Goal: Transaction & Acquisition: Purchase product/service

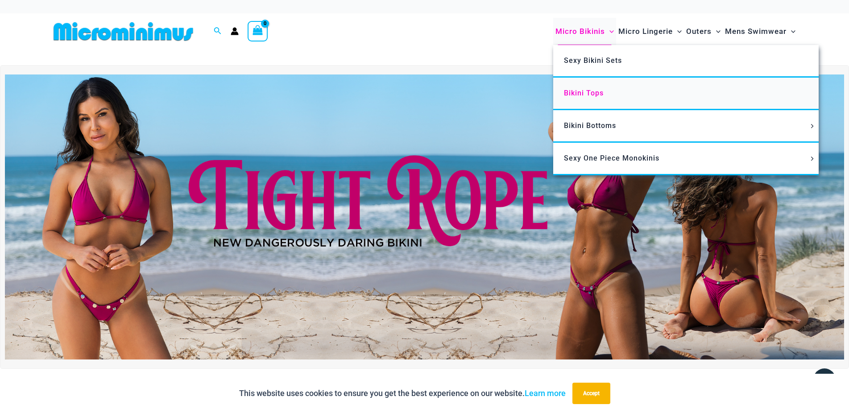
click at [582, 90] on span "Bikini Tops" at bounding box center [584, 93] width 40 height 8
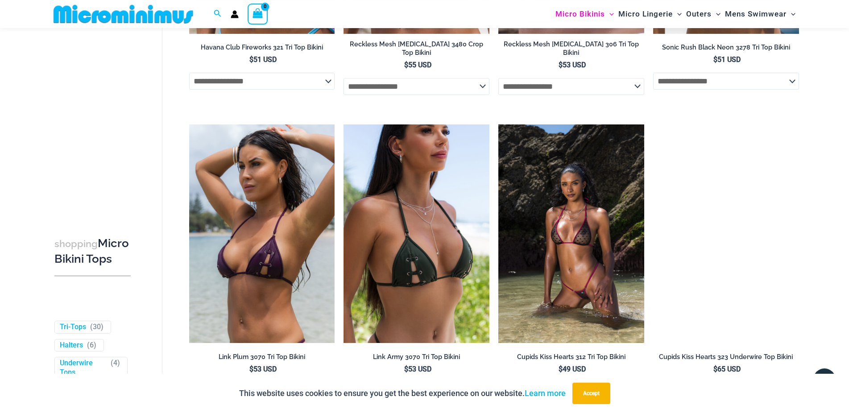
scroll to position [2076, 0]
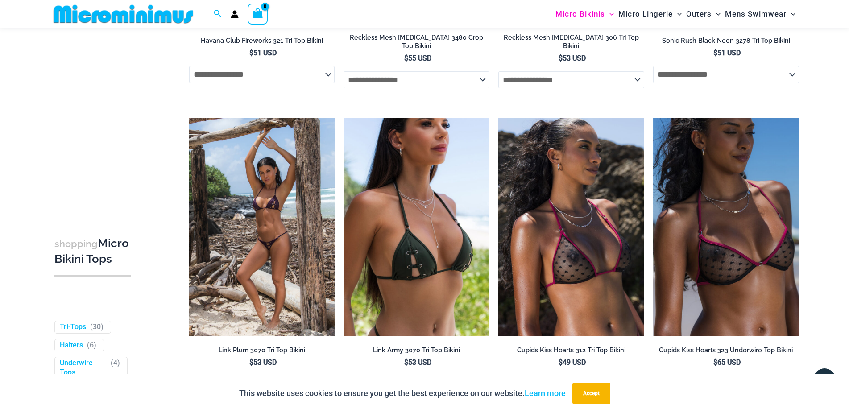
click at [278, 238] on img at bounding box center [262, 227] width 146 height 218
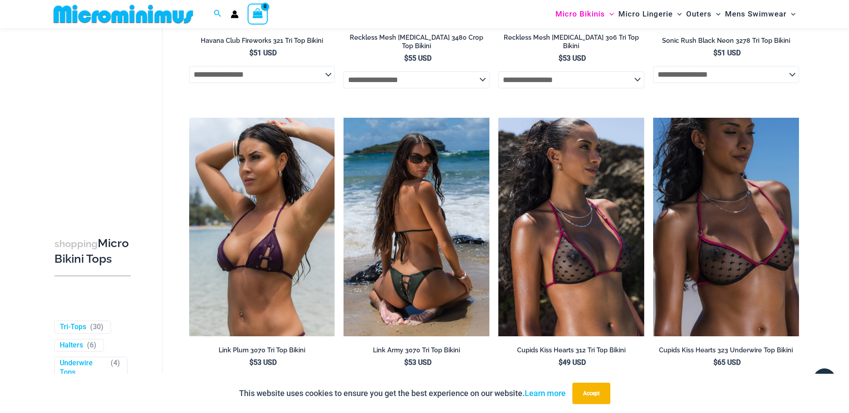
click at [408, 237] on img at bounding box center [416, 227] width 146 height 218
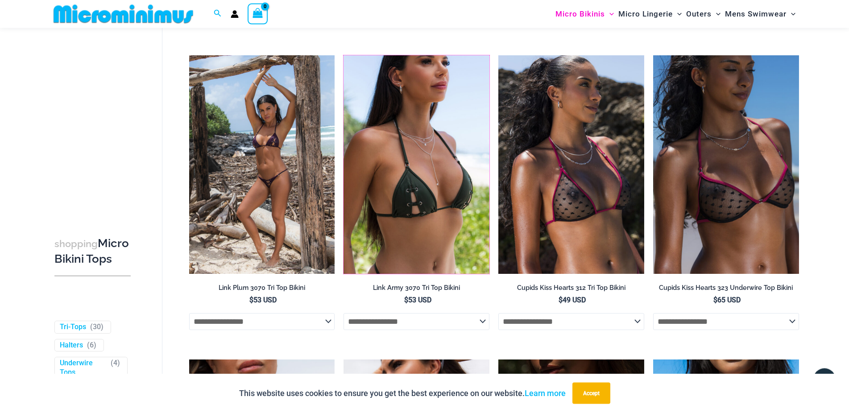
scroll to position [2127, 0]
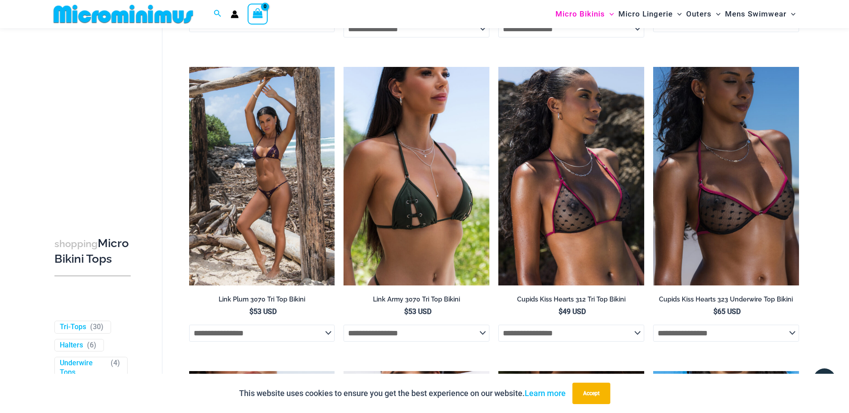
click at [274, 157] on img at bounding box center [262, 176] width 146 height 218
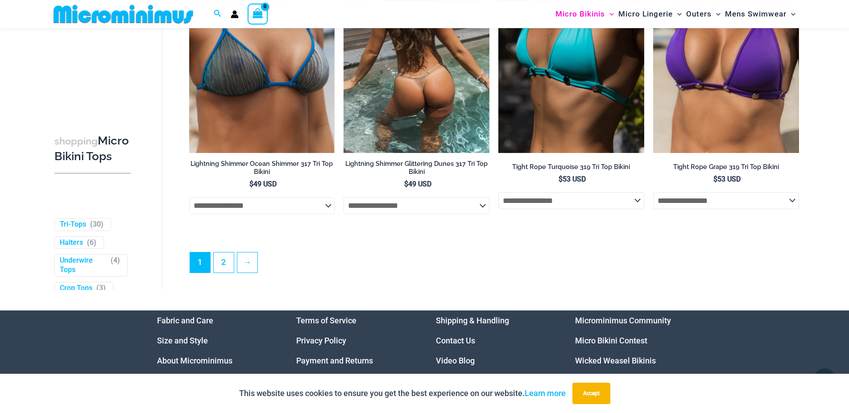
scroll to position [2584, 0]
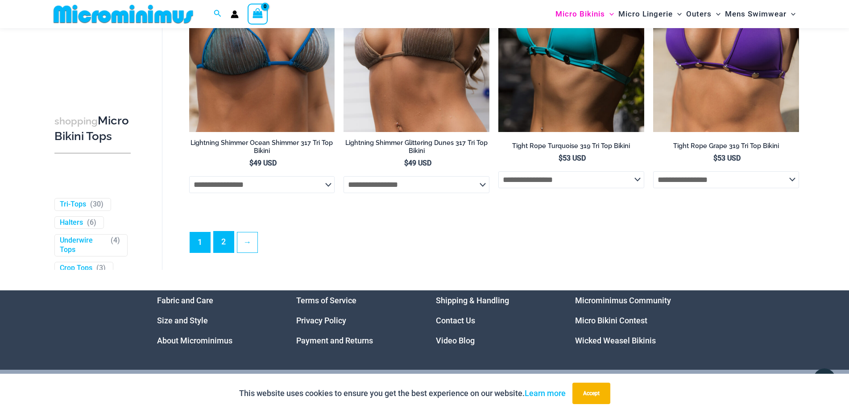
click at [230, 244] on link "2" at bounding box center [224, 241] width 20 height 21
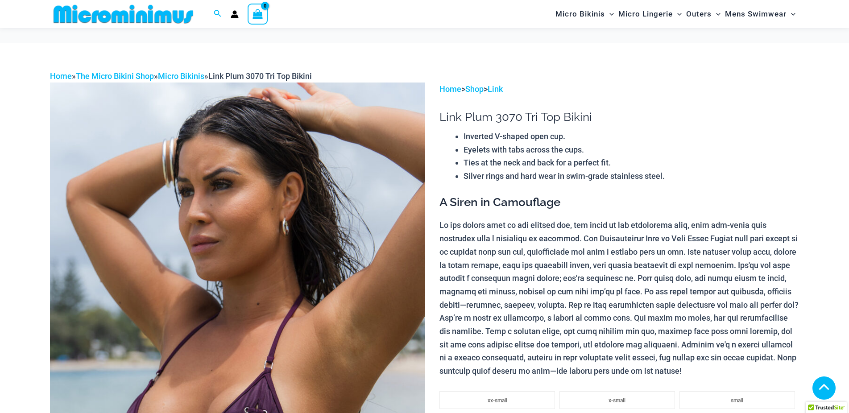
scroll to position [144, 0]
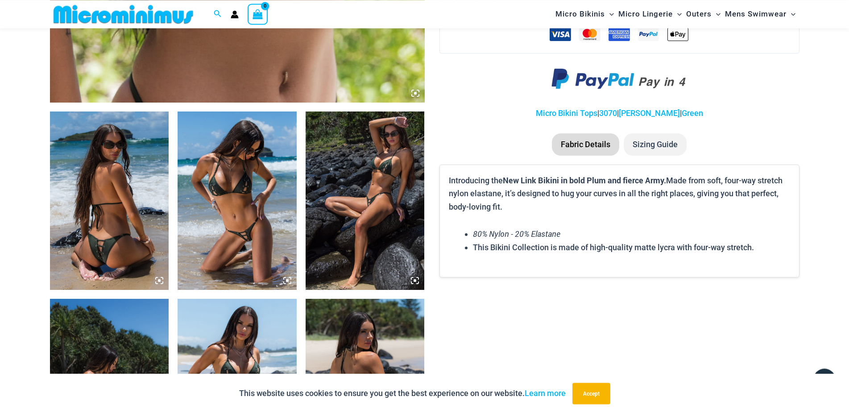
scroll to position [602, 0]
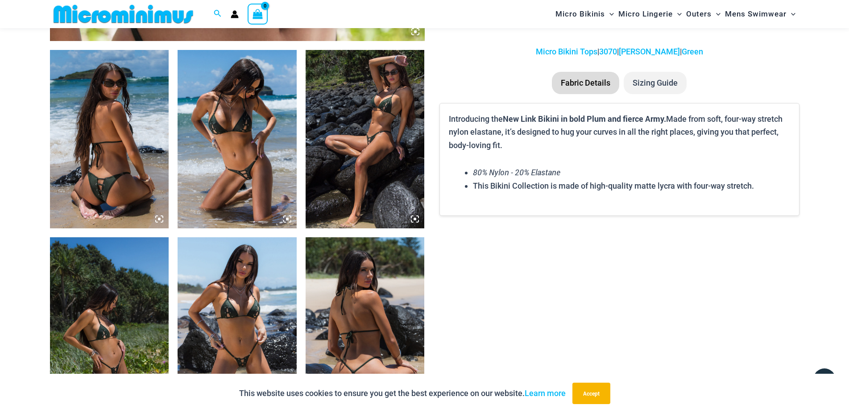
click at [256, 143] on img at bounding box center [236, 139] width 119 height 178
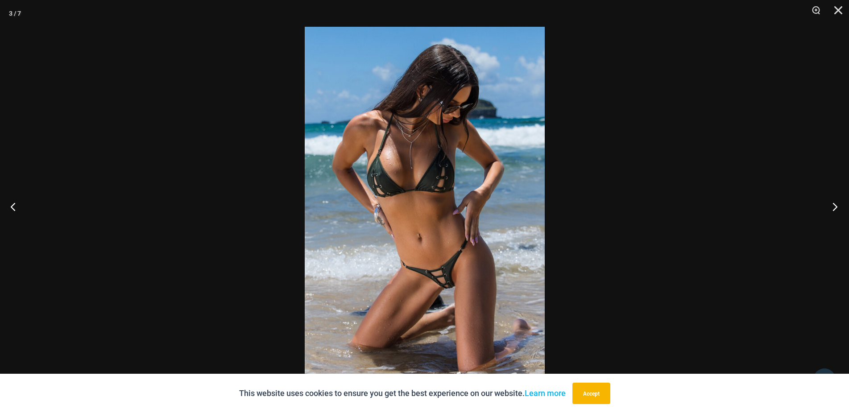
click at [834, 209] on button "Next" at bounding box center [831, 206] width 33 height 45
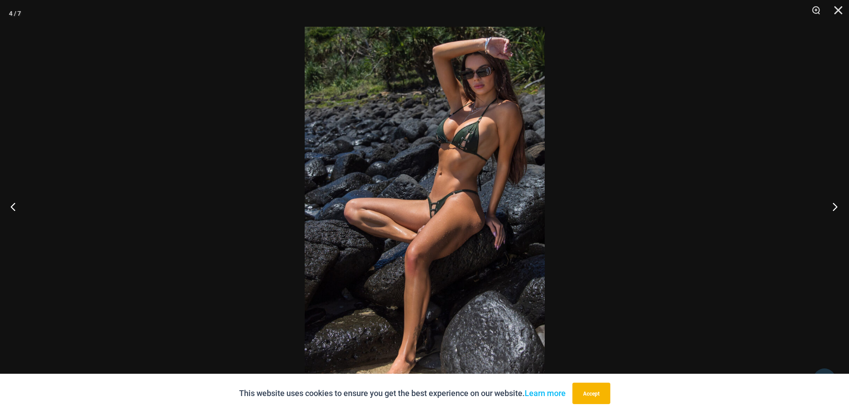
click at [834, 209] on button "Next" at bounding box center [831, 206] width 33 height 45
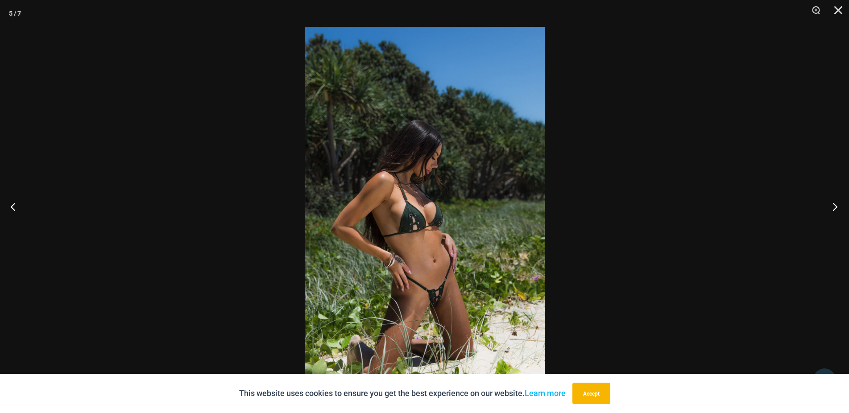
click at [834, 209] on button "Next" at bounding box center [831, 206] width 33 height 45
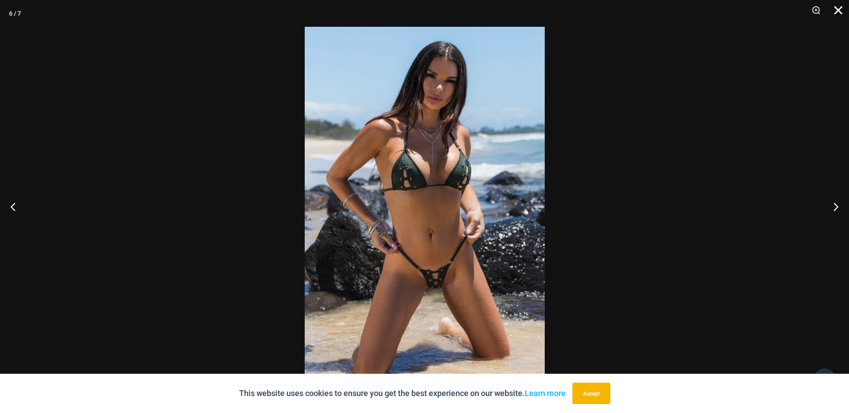
click at [841, 9] on button "Close" at bounding box center [835, 13] width 22 height 27
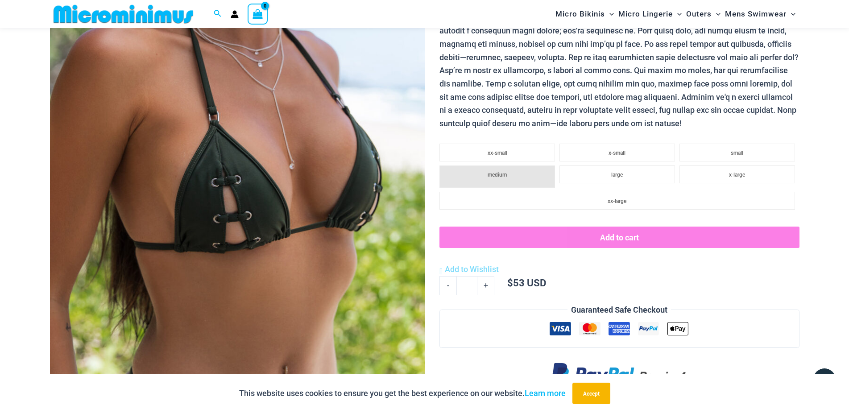
scroll to position [0, 0]
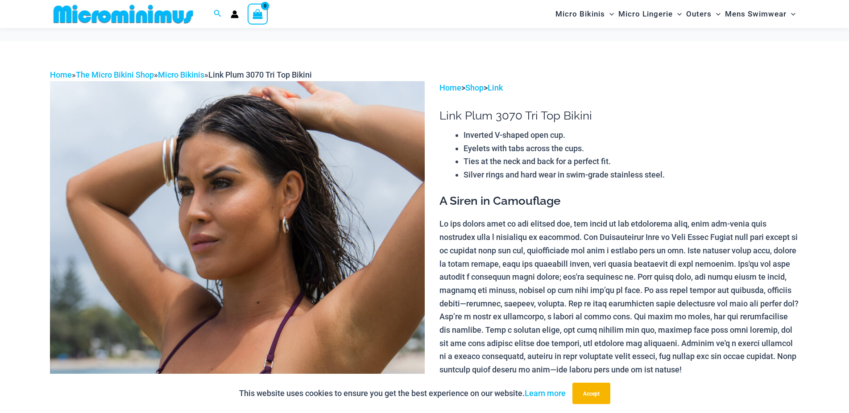
scroll to position [144, 0]
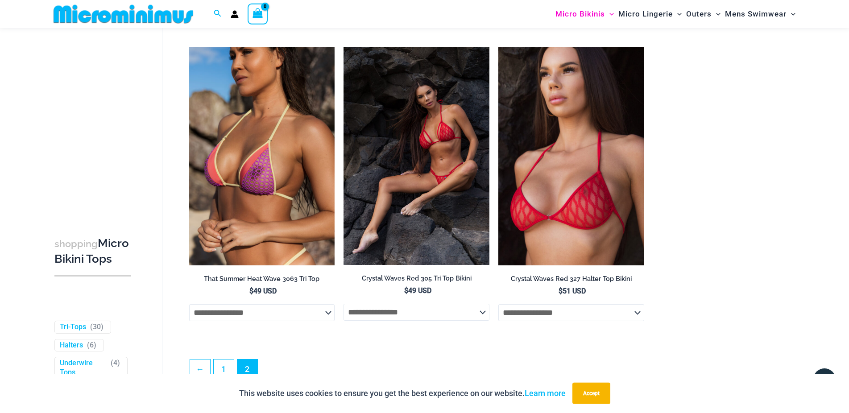
scroll to position [1009, 0]
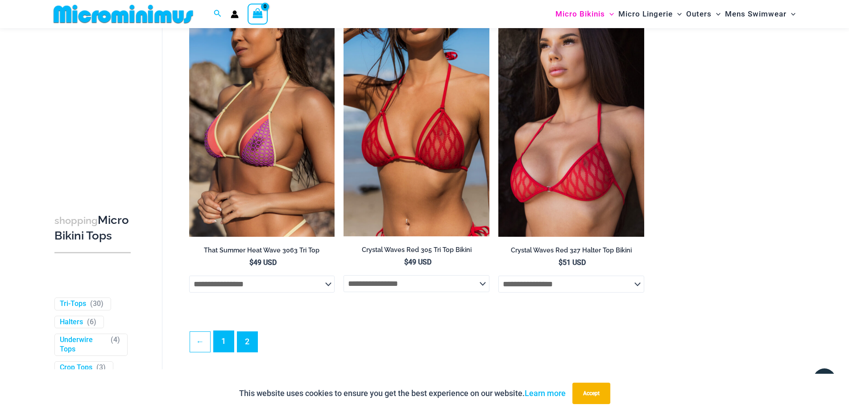
click at [223, 346] on link "1" at bounding box center [224, 341] width 20 height 21
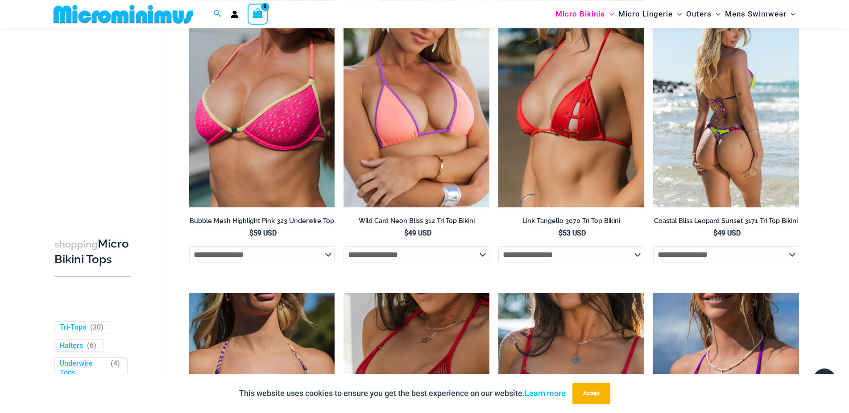
scroll to position [704, 0]
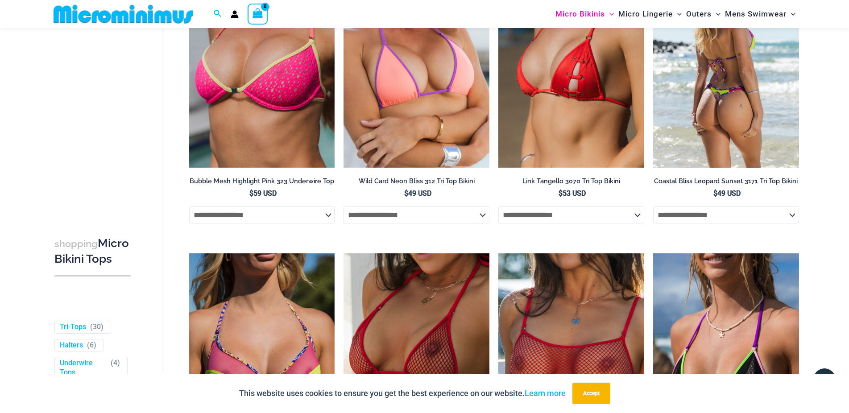
click at [716, 130] on img at bounding box center [726, 58] width 146 height 218
click at [653, 206] on select "**********" at bounding box center [726, 214] width 146 height 17
click at [702, 214] on select "**********" at bounding box center [726, 214] width 146 height 17
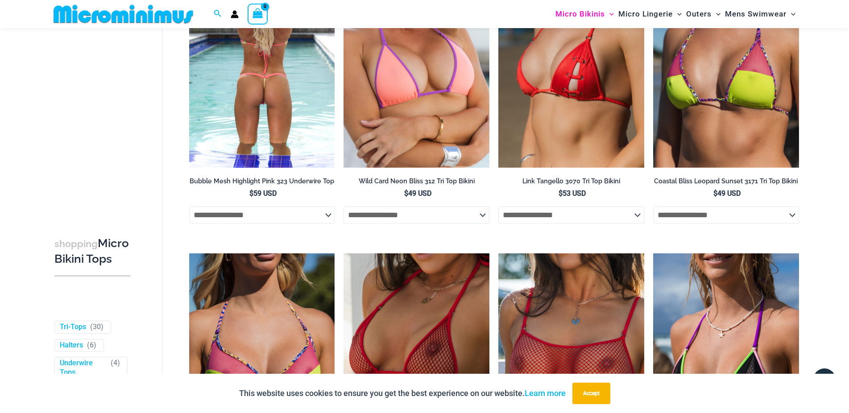
click at [291, 121] on img at bounding box center [262, 58] width 146 height 218
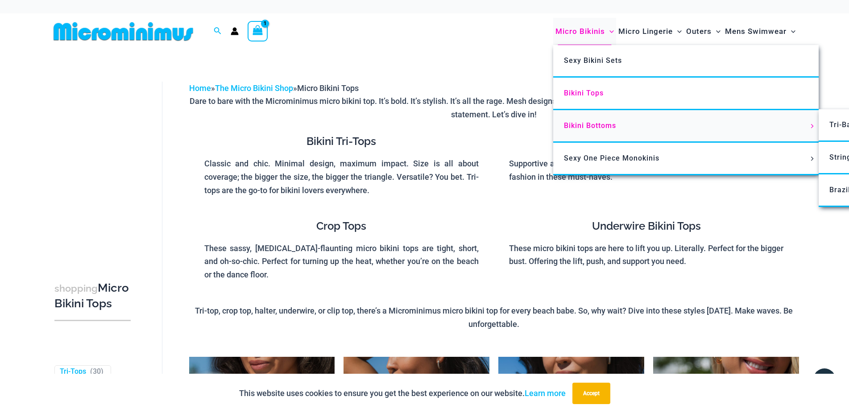
click at [584, 123] on span "Bikini Bottoms" at bounding box center [590, 125] width 52 height 8
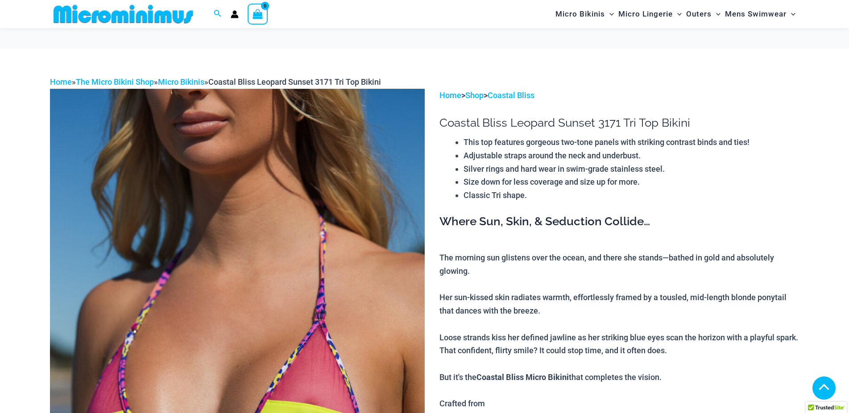
scroll to position [195, 0]
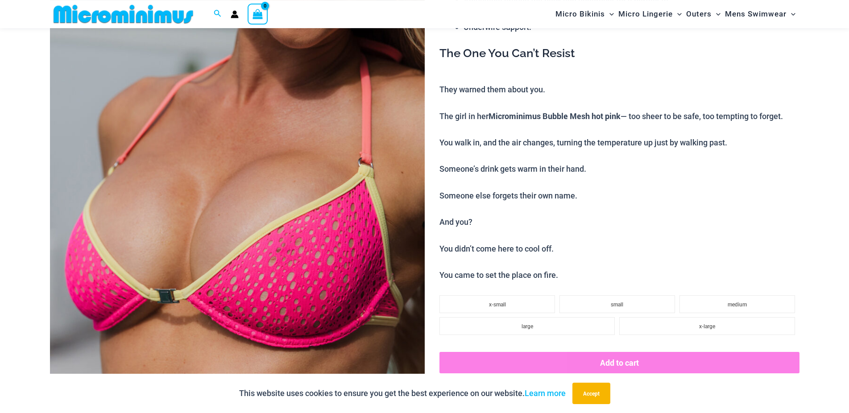
scroll to position [144, 0]
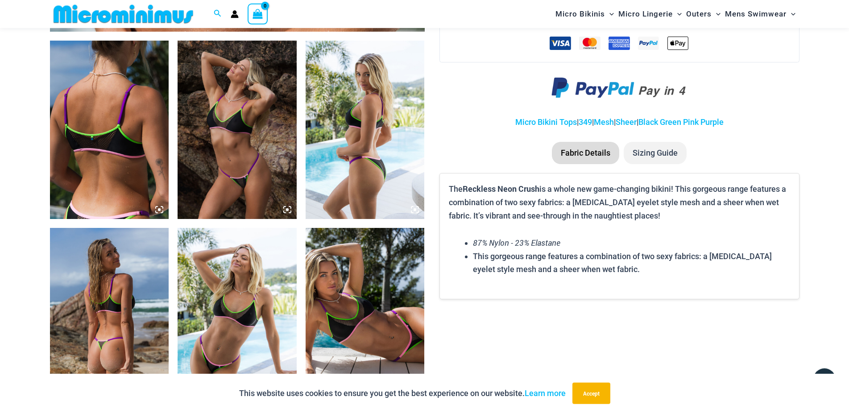
scroll to position [505, 0]
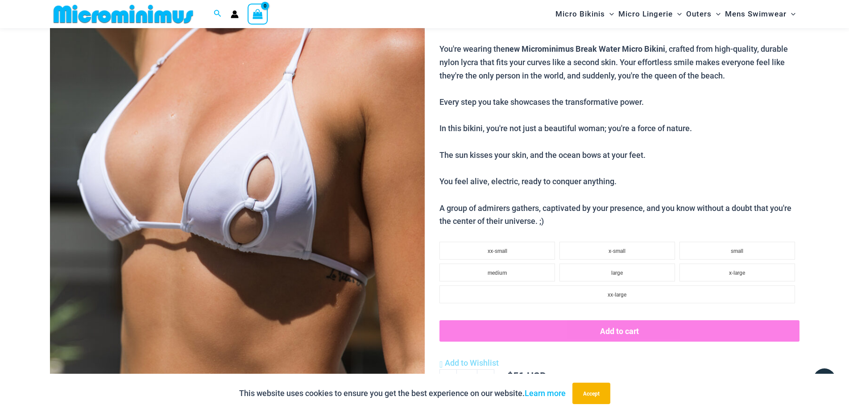
scroll to position [195, 0]
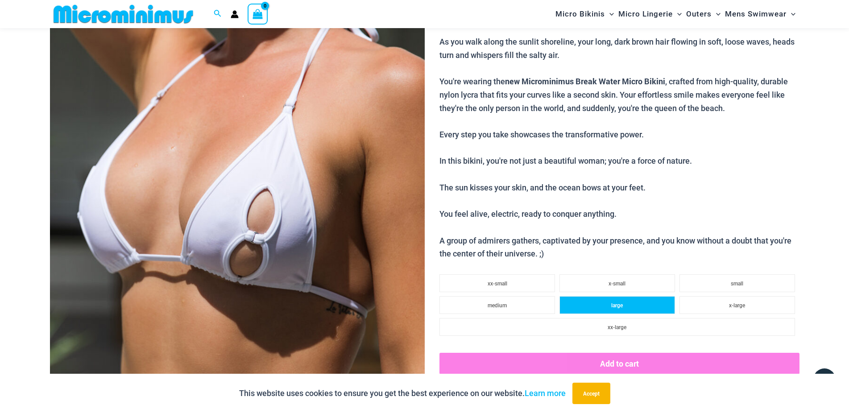
click at [603, 302] on li "large" at bounding box center [616, 305] width 115 height 18
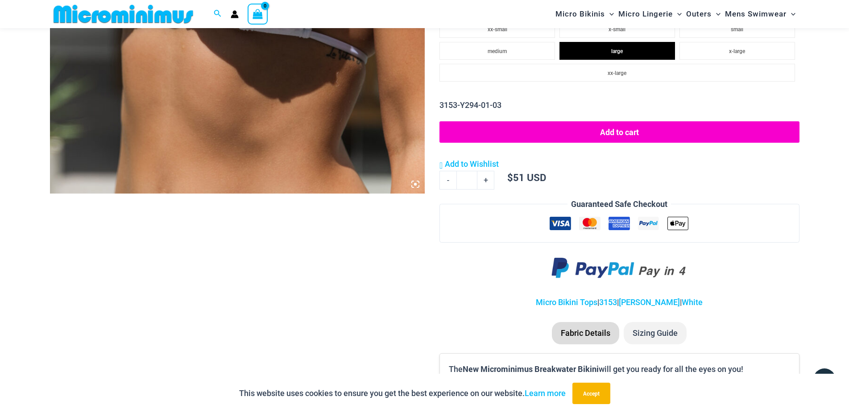
scroll to position [602, 0]
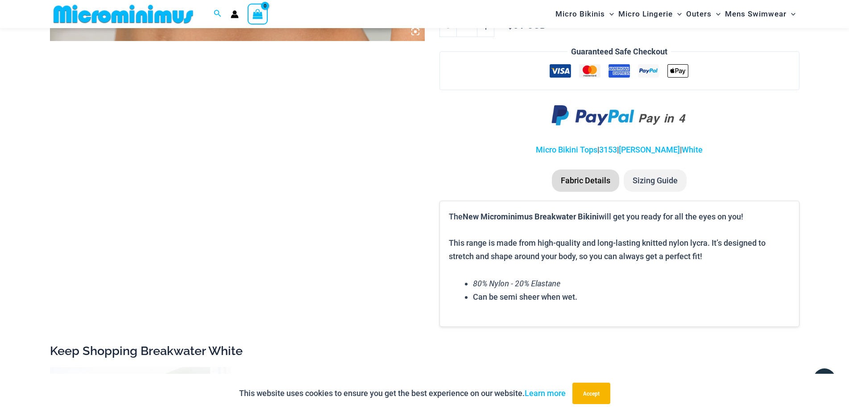
click at [661, 185] on li "Sizing Guide" at bounding box center [654, 180] width 63 height 22
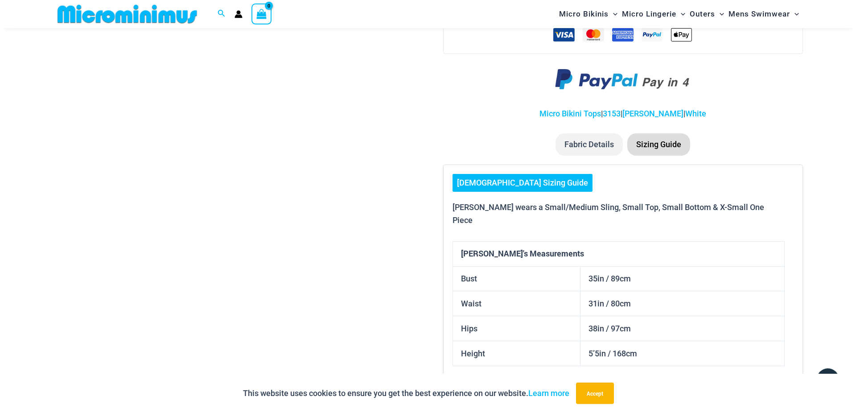
scroll to position [653, 0]
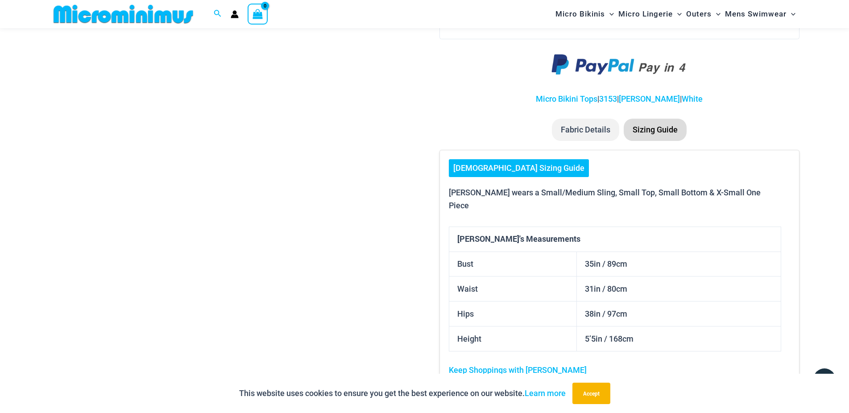
click at [499, 171] on link "[DEMOGRAPHIC_DATA] Sizing Guide" at bounding box center [519, 168] width 140 height 18
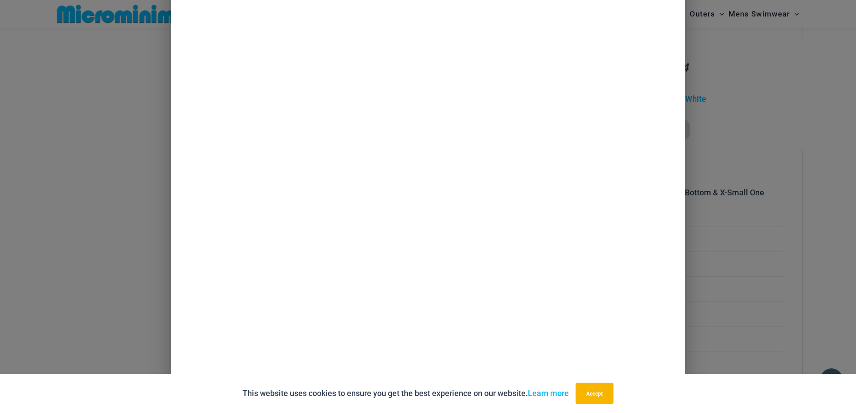
scroll to position [0, 0]
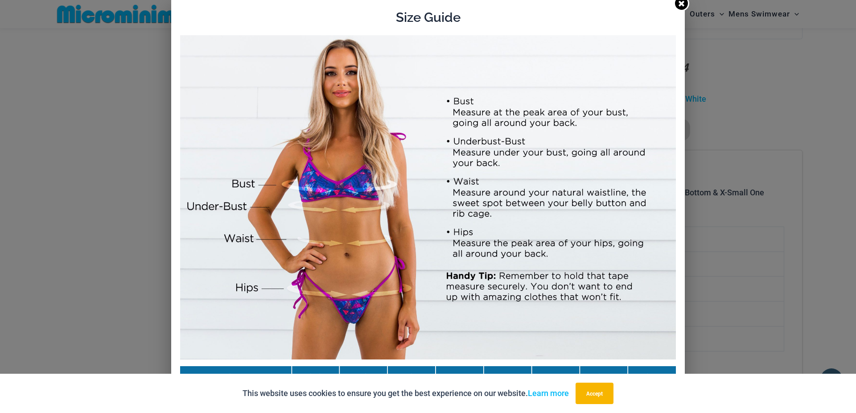
click at [679, 4] on icon at bounding box center [681, 3] width 8 height 8
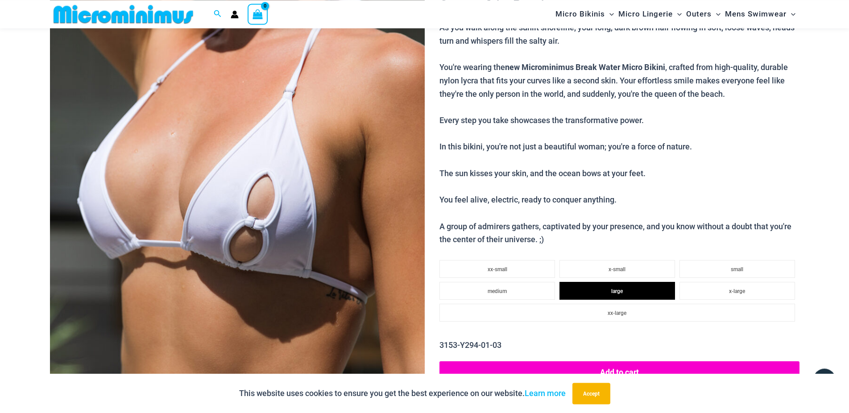
scroll to position [246, 0]
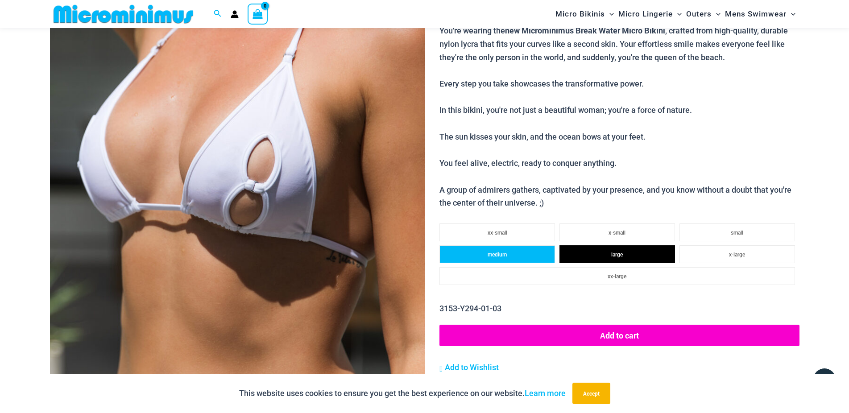
click at [513, 257] on li "medium" at bounding box center [496, 254] width 115 height 18
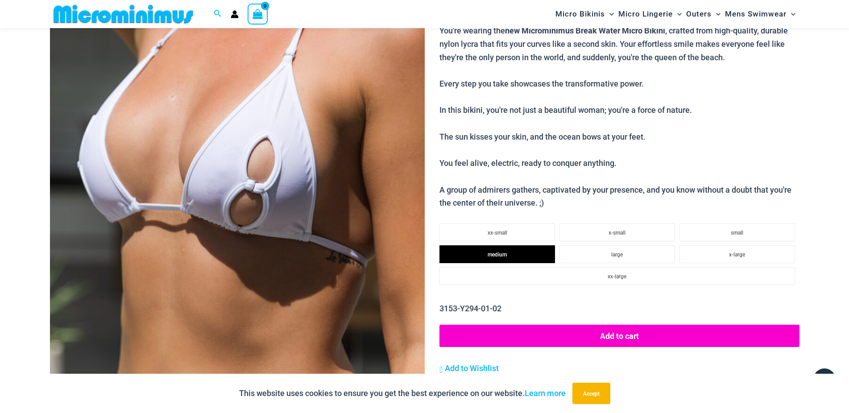
click at [630, 337] on button "Add to cart" at bounding box center [618, 336] width 359 height 22
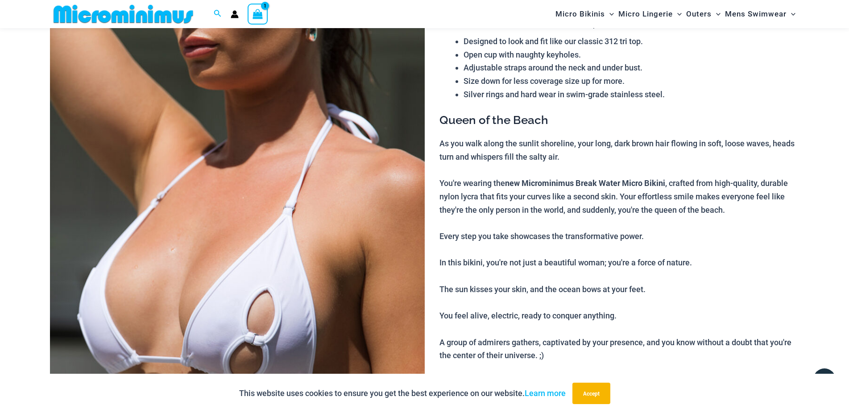
scroll to position [0, 0]
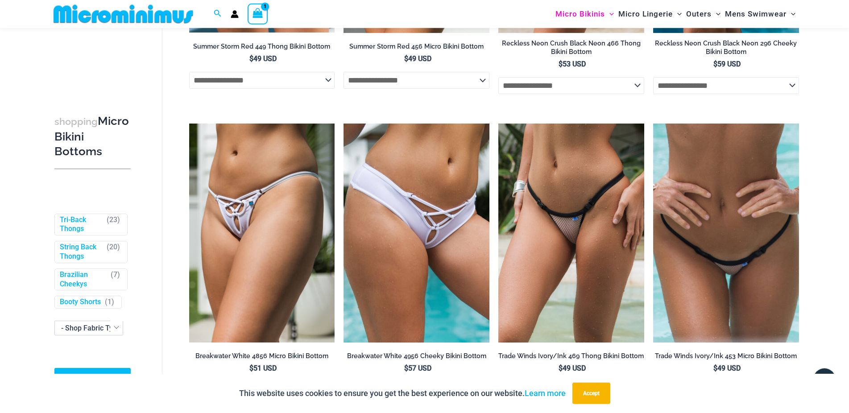
scroll to position [1619, 0]
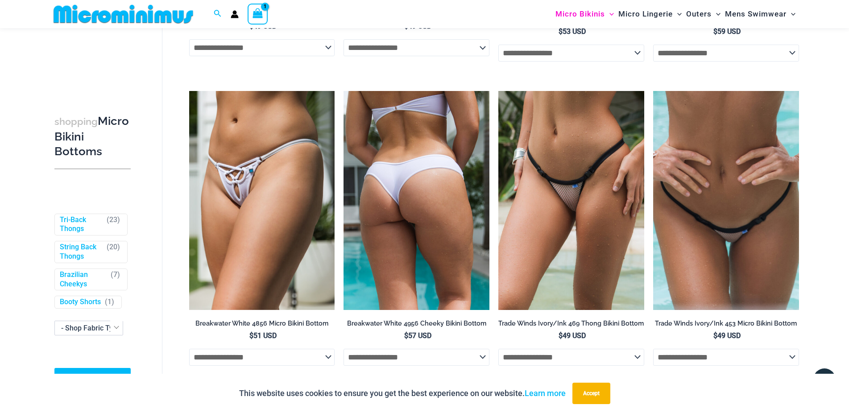
click at [424, 214] on img at bounding box center [416, 200] width 146 height 218
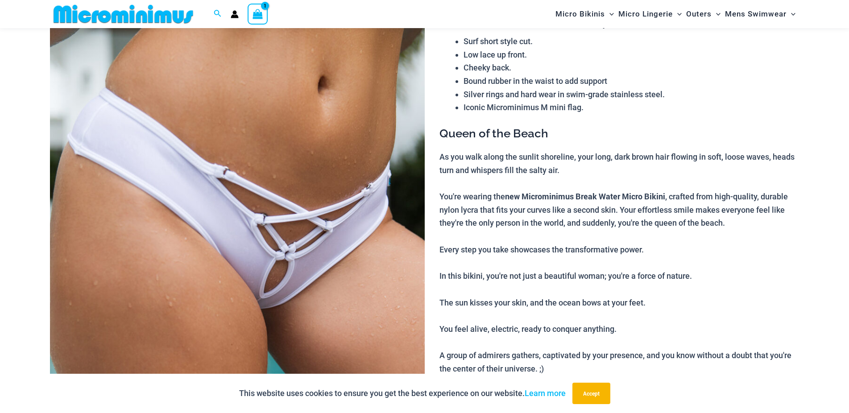
scroll to position [195, 0]
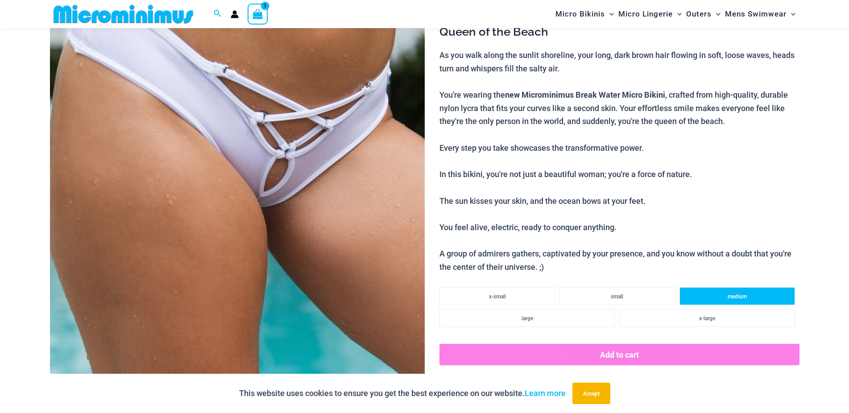
click at [734, 297] on span "medium" at bounding box center [736, 296] width 19 height 6
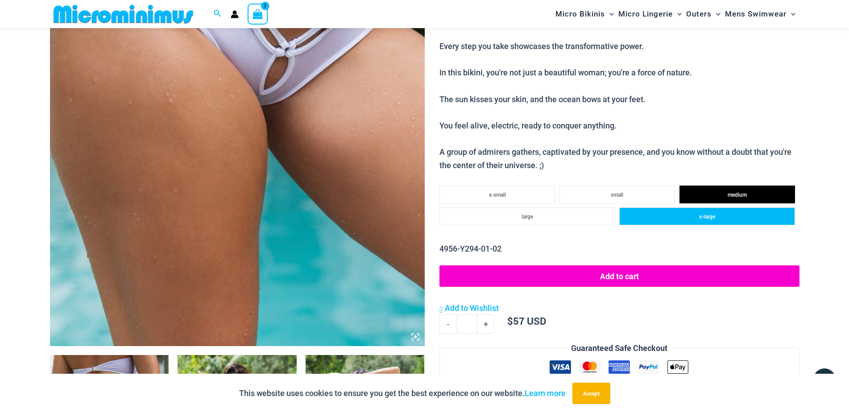
scroll to position [348, 0]
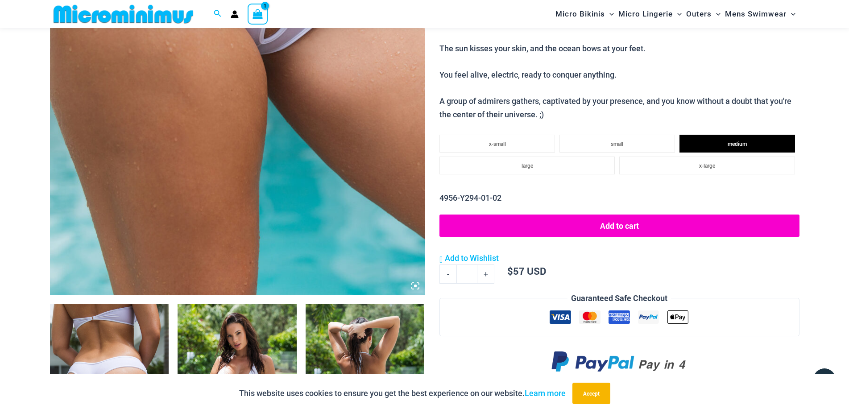
click at [612, 230] on button "Add to cart" at bounding box center [618, 225] width 359 height 22
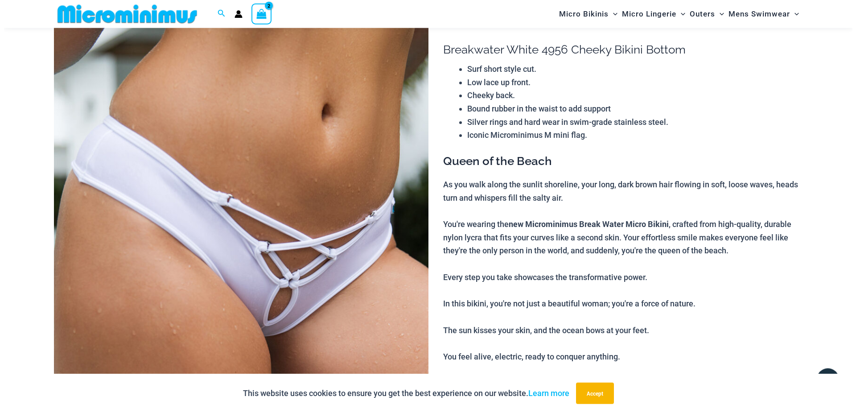
scroll to position [0, 0]
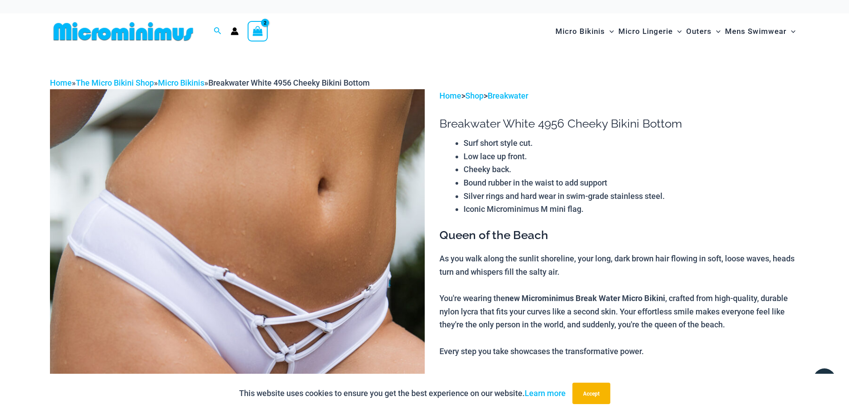
click at [261, 36] on icon "View Shopping Cart, 2 items" at bounding box center [257, 31] width 10 height 10
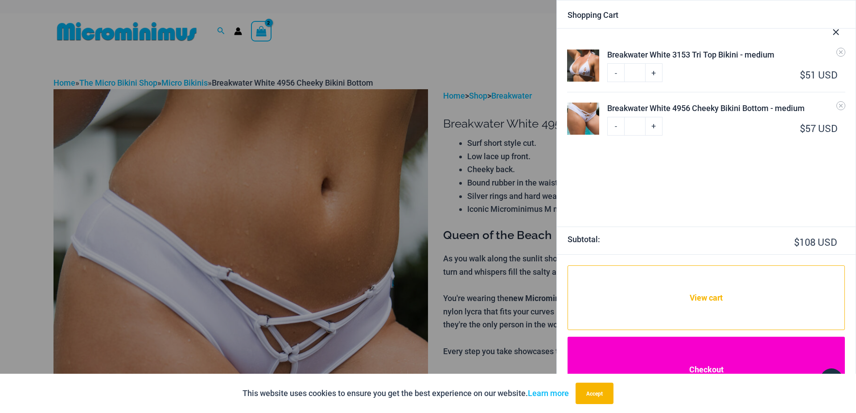
click at [699, 358] on link "Checkout" at bounding box center [706, 369] width 277 height 65
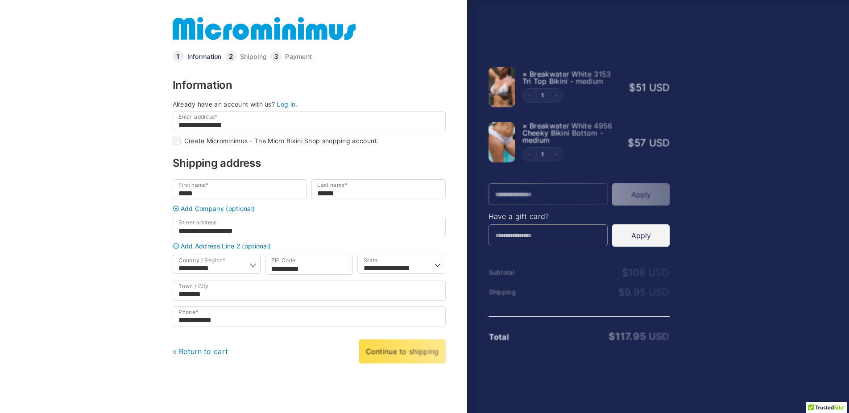
select select "**"
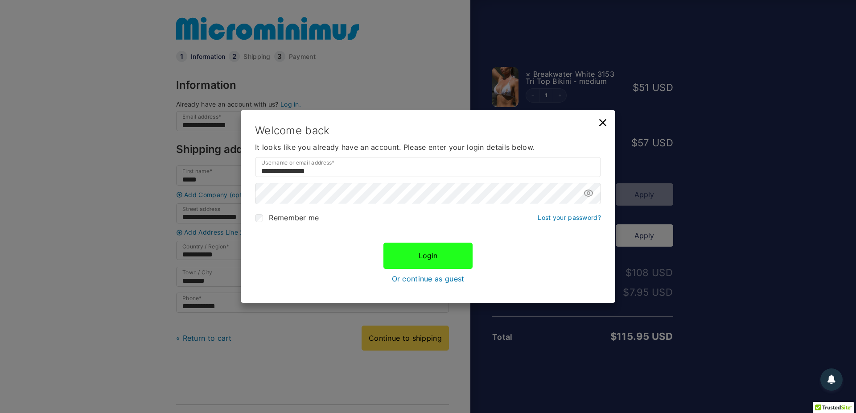
click at [412, 258] on button "Login" at bounding box center [427, 256] width 89 height 26
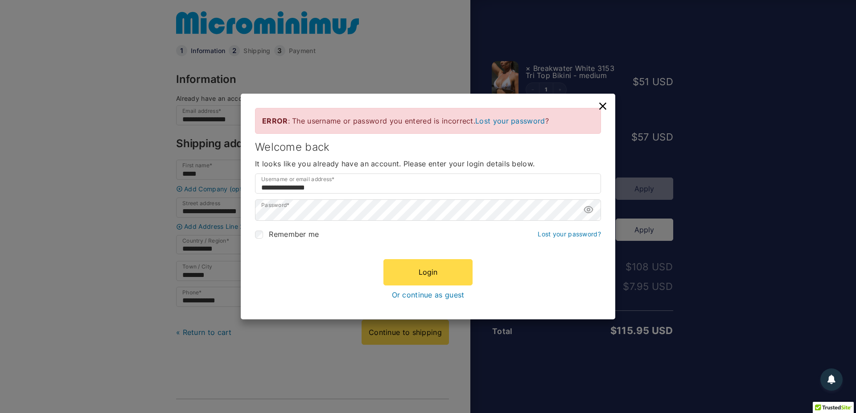
scroll to position [6, 0]
click at [591, 209] on icon at bounding box center [588, 209] width 11 height 11
click at [361, 187] on input "**********" at bounding box center [428, 183] width 346 height 20
click at [567, 239] on p "Lost your password?" at bounding box center [569, 235] width 63 height 16
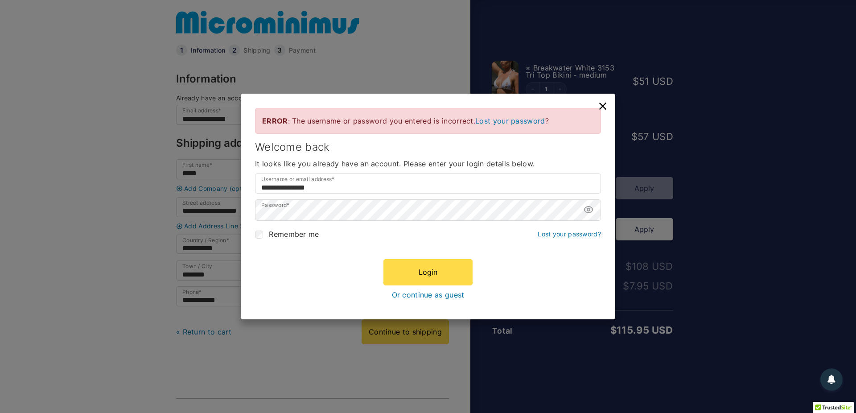
click at [568, 238] on link "Lost your password?" at bounding box center [569, 234] width 63 height 8
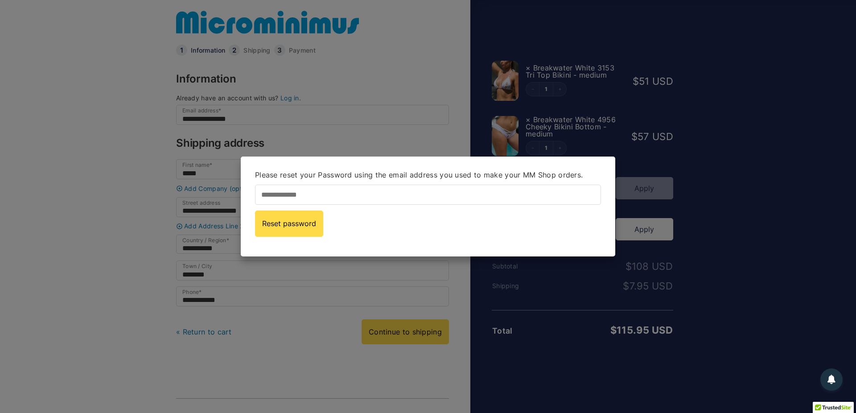
type input "**********"
click at [298, 224] on button "Reset password" at bounding box center [289, 223] width 68 height 26
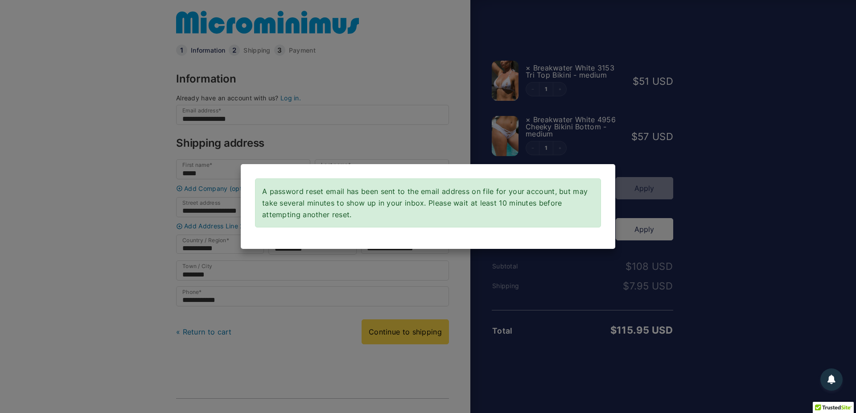
drag, startPoint x: 538, startPoint y: 221, endPoint x: 515, endPoint y: 219, distance: 22.4
click at [538, 220] on div "A password reset email has been sent to the email address on file for your acco…" at bounding box center [428, 202] width 346 height 49
click at [404, 147] on div "A password reset email has been sent to the email address on file for your acco…" at bounding box center [428, 206] width 856 height 413
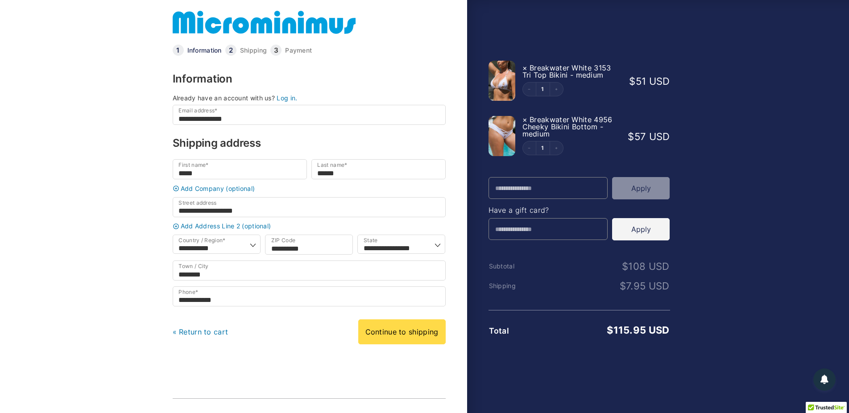
click at [284, 101] on link "Log in." at bounding box center [286, 98] width 21 height 8
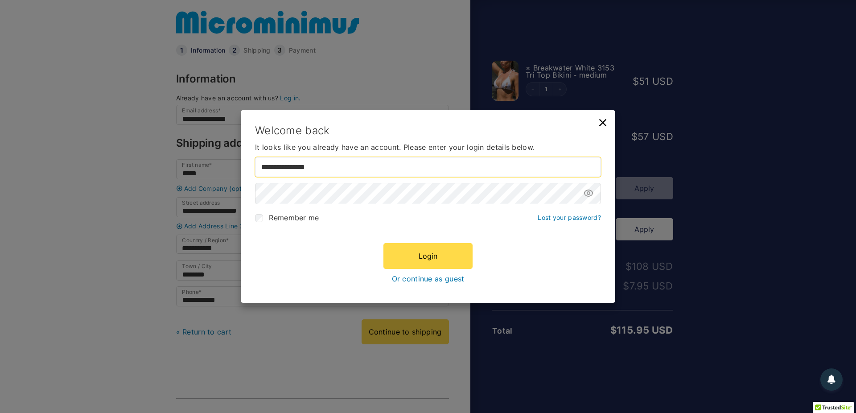
drag, startPoint x: 342, startPoint y: 171, endPoint x: 231, endPoint y: 160, distance: 111.6
click at [255, 160] on input "**********" at bounding box center [428, 167] width 346 height 20
type input "*"
type input "**********"
click at [270, 222] on span "Remember me" at bounding box center [294, 217] width 50 height 9
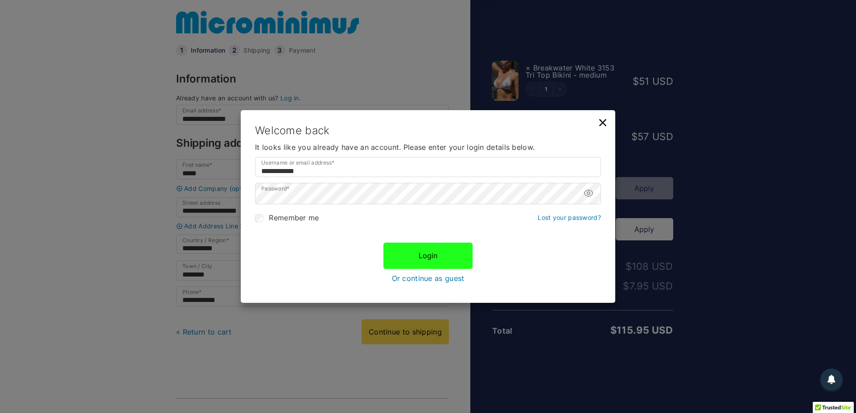
click at [414, 261] on button "Login" at bounding box center [427, 256] width 89 height 26
click at [424, 252] on button "Login" at bounding box center [427, 256] width 89 height 26
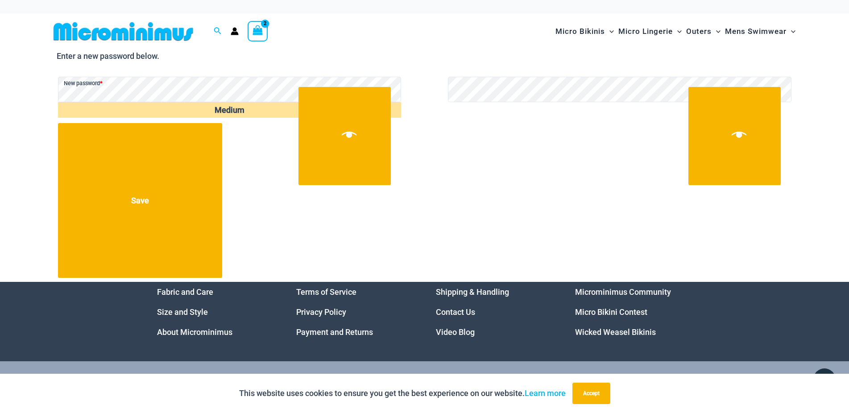
click at [256, 162] on p "Save" at bounding box center [425, 200] width 736 height 157
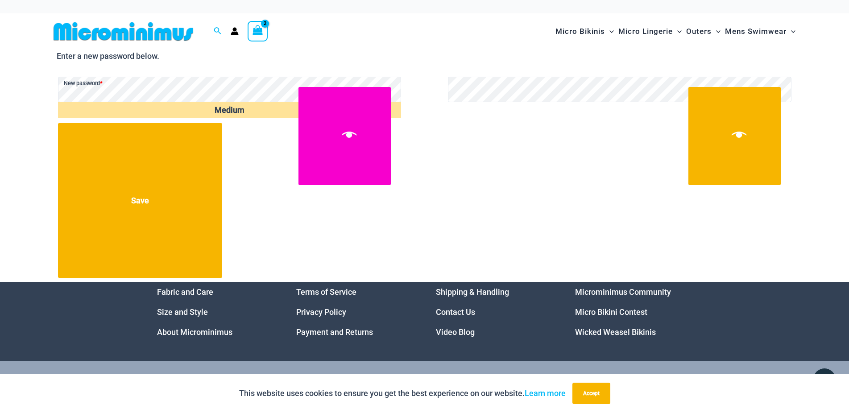
click at [354, 122] on button "Show password" at bounding box center [344, 136] width 92 height 98
click at [354, 122] on button "Hide password" at bounding box center [344, 136] width 92 height 98
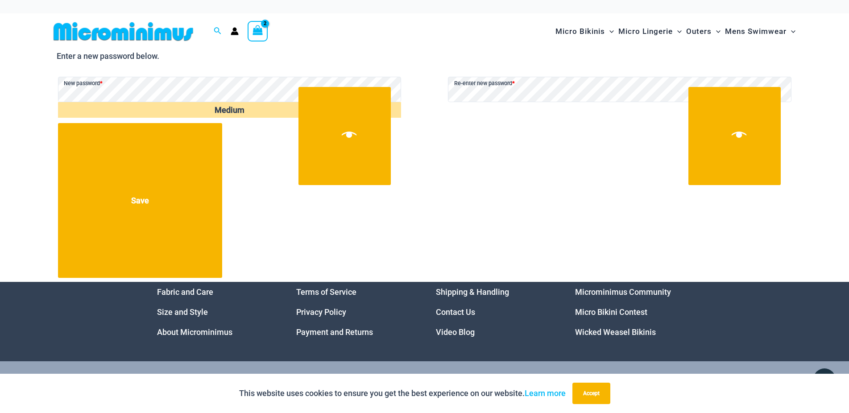
click at [798, 142] on div "Enter a new password below. New password * Required Medium Re-enter new passwor…" at bounding box center [424, 165] width 749 height 232
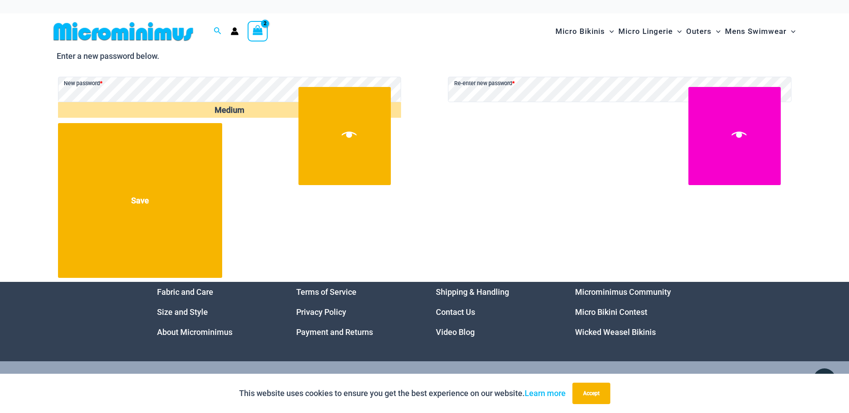
click at [777, 140] on button "Show password" at bounding box center [734, 136] width 92 height 98
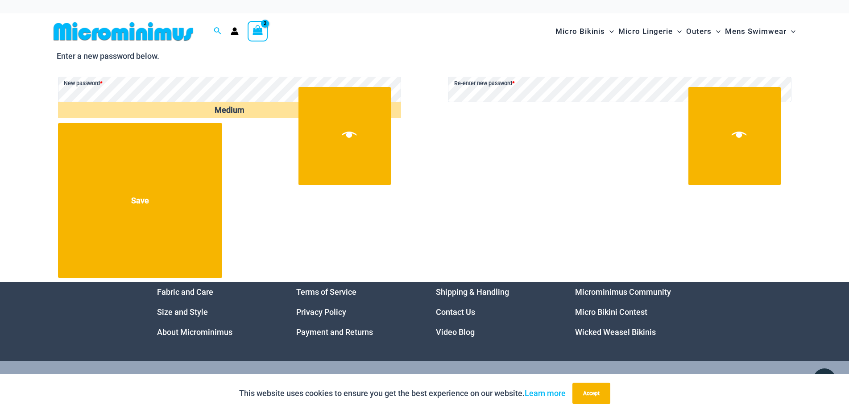
click at [531, 177] on p "Save" at bounding box center [425, 200] width 736 height 157
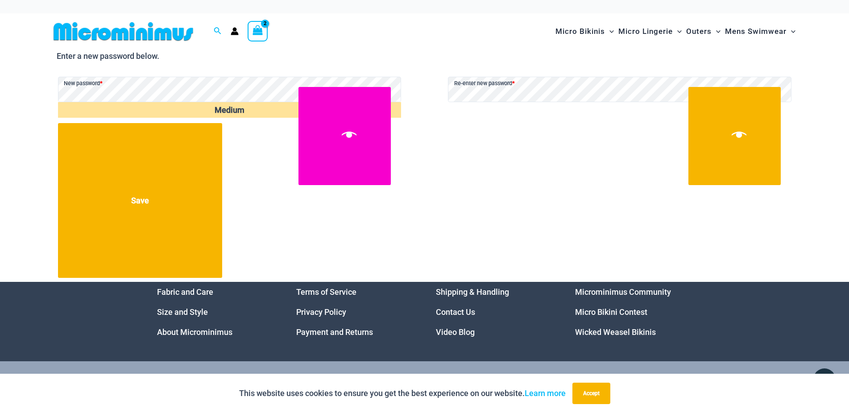
click at [314, 124] on button "Show password" at bounding box center [344, 136] width 92 height 98
click at [314, 124] on button "Hide password" at bounding box center [344, 136] width 92 height 98
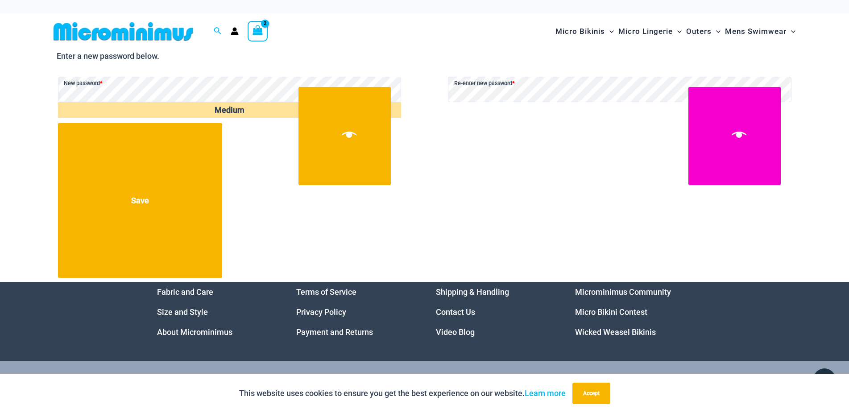
click at [723, 142] on button "Hide password" at bounding box center [734, 136] width 92 height 98
click at [723, 142] on button "Show password" at bounding box center [734, 136] width 92 height 98
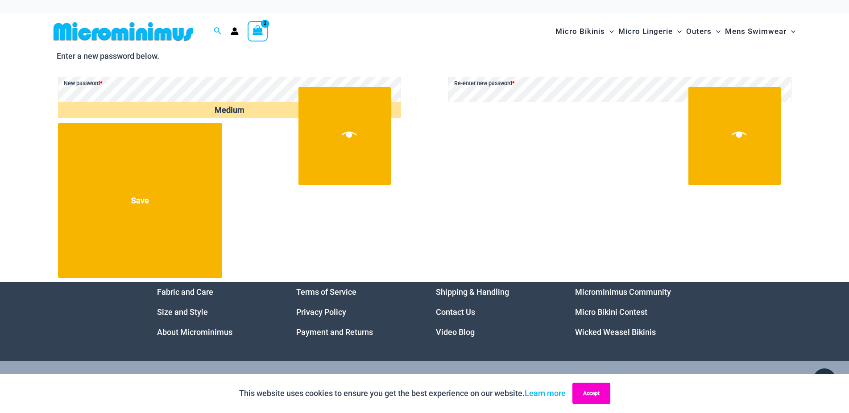
click at [594, 392] on button "Accept" at bounding box center [591, 393] width 38 height 21
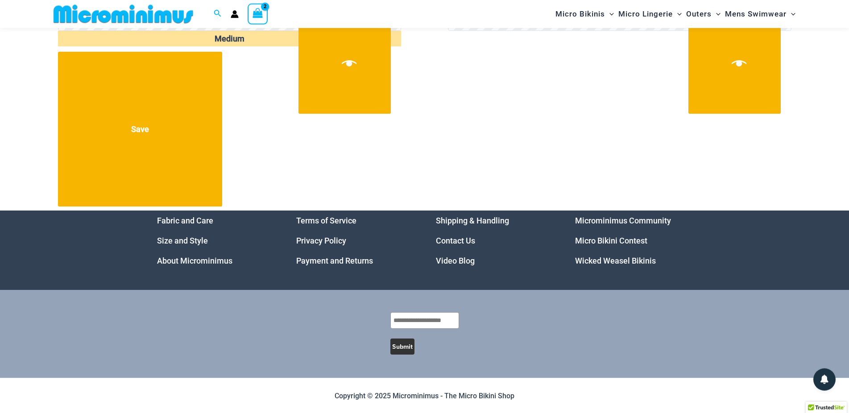
scroll to position [64, 0]
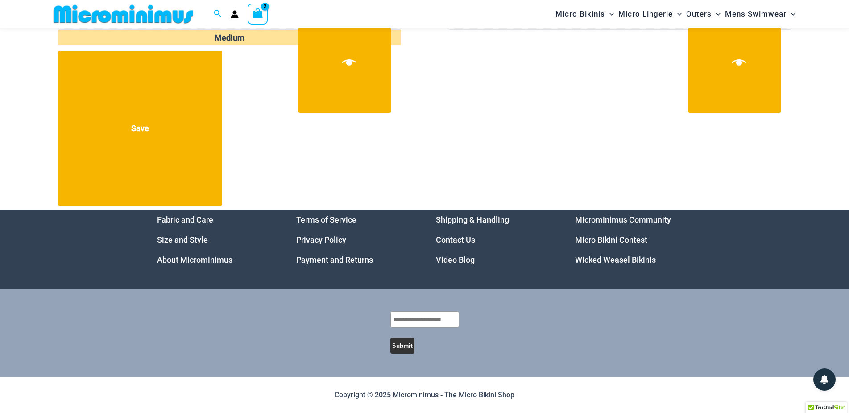
click at [404, 343] on button "Submit" at bounding box center [402, 346] width 24 height 16
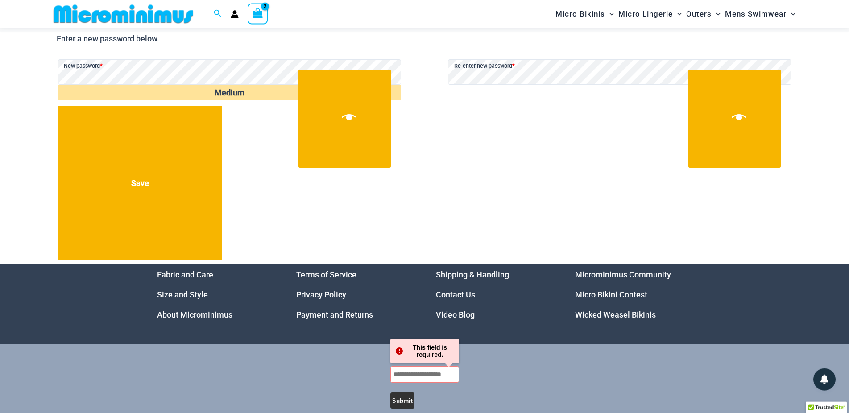
scroll to position [0, 0]
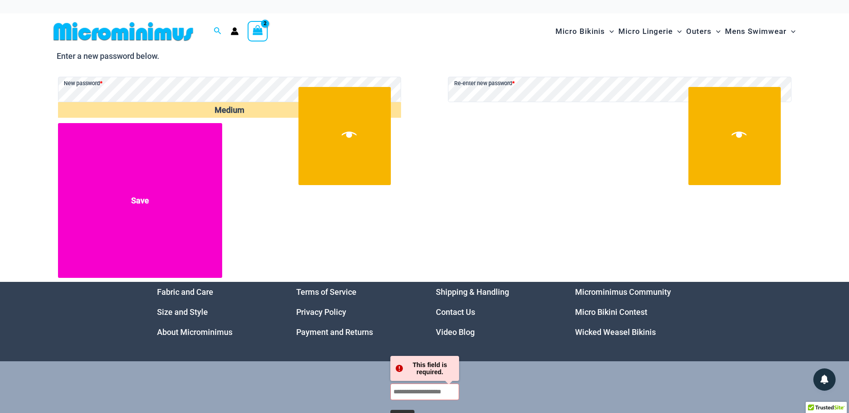
click at [158, 198] on button "Save" at bounding box center [140, 200] width 165 height 155
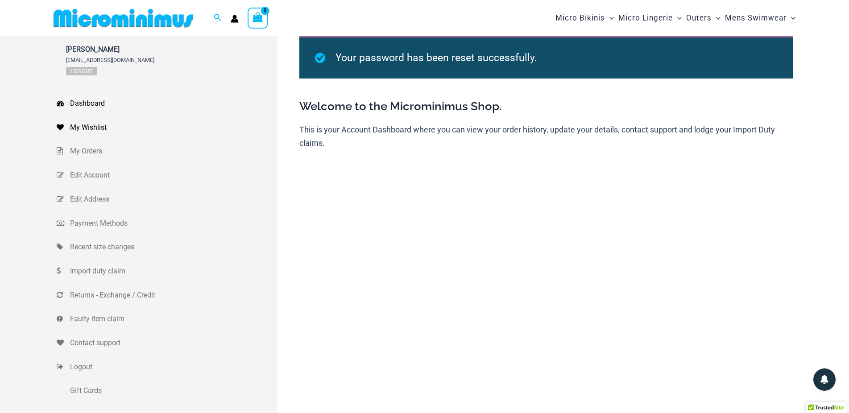
click at [80, 123] on span "My Wishlist" at bounding box center [172, 127] width 205 height 13
click at [77, 144] on link "My Orders" at bounding box center [167, 151] width 221 height 24
click at [77, 147] on span "My Orders" at bounding box center [172, 150] width 205 height 13
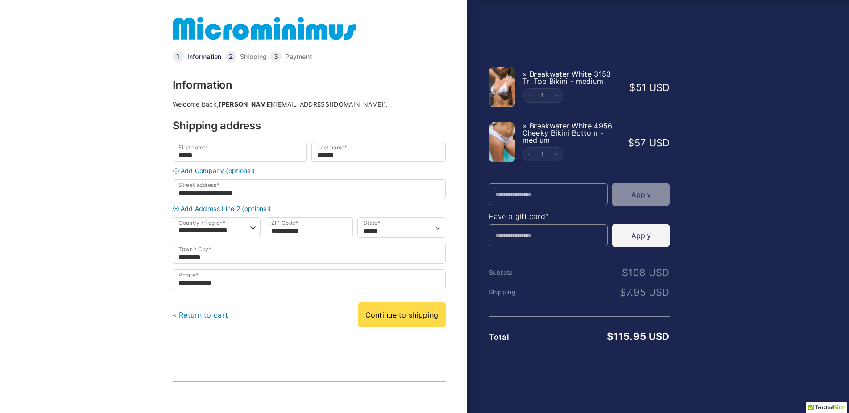
scroll to position [6, 0]
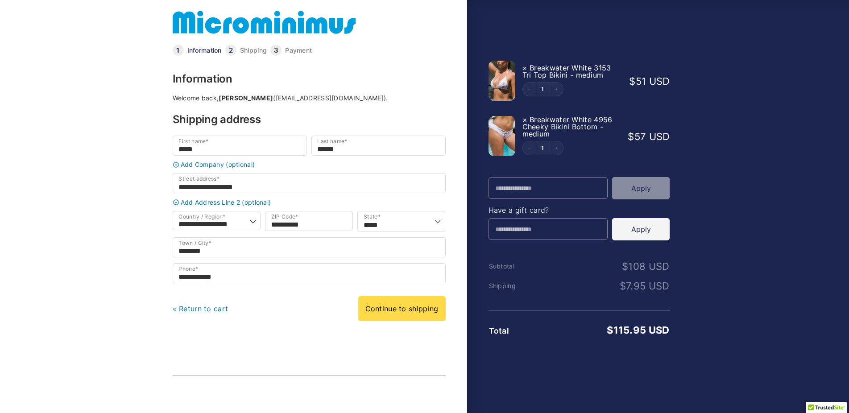
select select "**"
drag, startPoint x: 635, startPoint y: 189, endPoint x: 541, endPoint y: 217, distance: 98.2
click at [580, 213] on div "Promo Code Apply Have a gift card? Enter your code… (optional) Apply" at bounding box center [578, 209] width 181 height 65
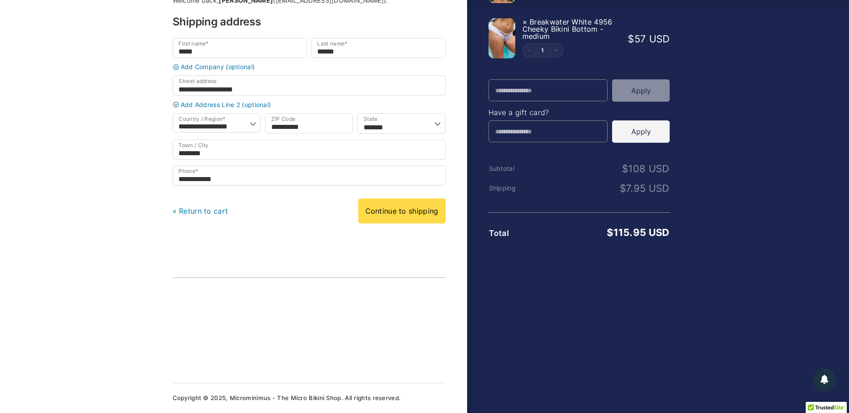
scroll to position [0, 0]
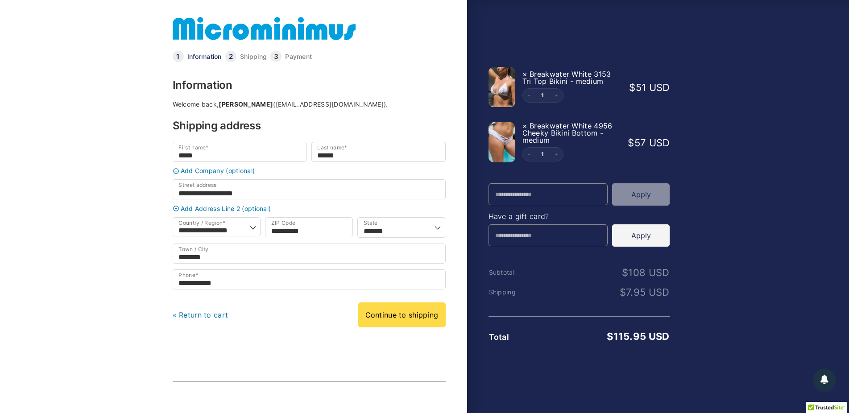
click at [202, 319] on link "« Return to cart" at bounding box center [201, 314] width 56 height 9
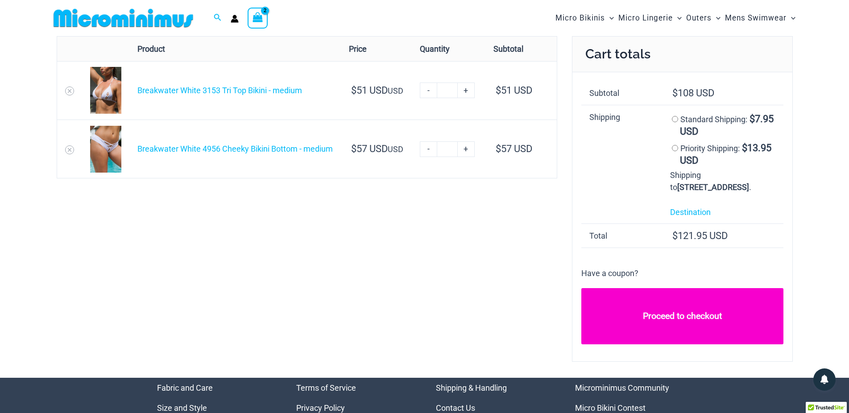
click at [672, 344] on link "Proceed to checkout" at bounding box center [682, 316] width 202 height 56
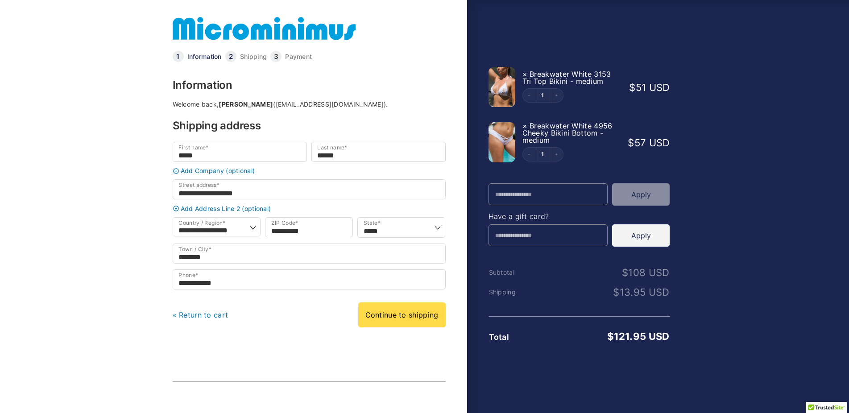
select select "**"
click at [400, 327] on link "Continue to shipping" at bounding box center [401, 314] width 87 height 25
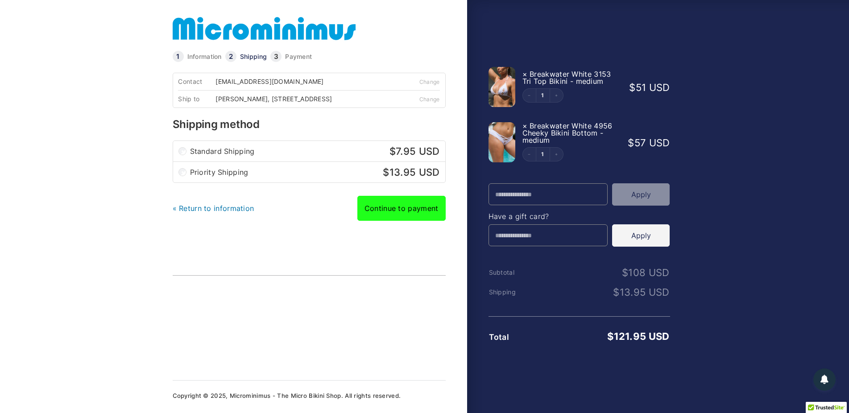
click at [402, 218] on link "Continue to payment" at bounding box center [401, 208] width 88 height 25
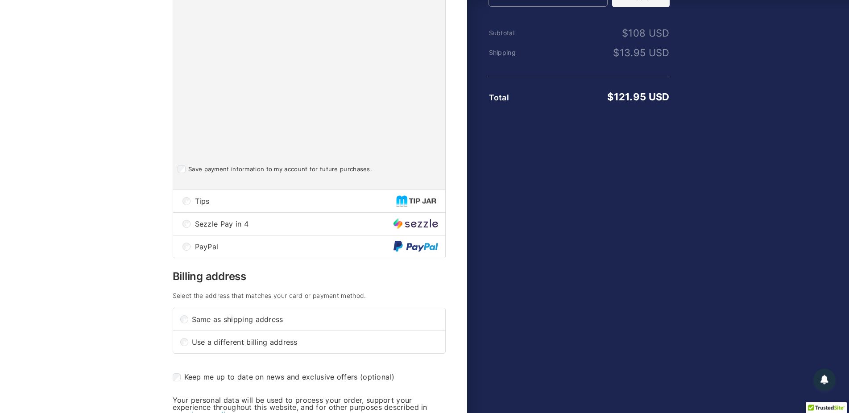
scroll to position [254, 0]
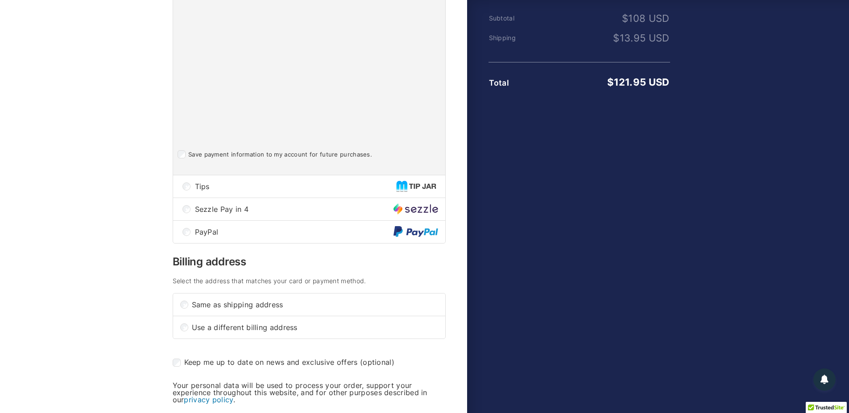
click at [190, 195] on div "Tips" at bounding box center [309, 186] width 272 height 22
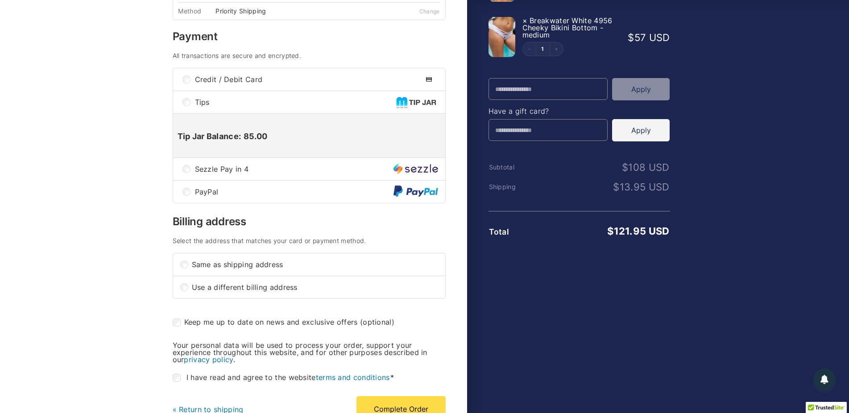
scroll to position [95, 0]
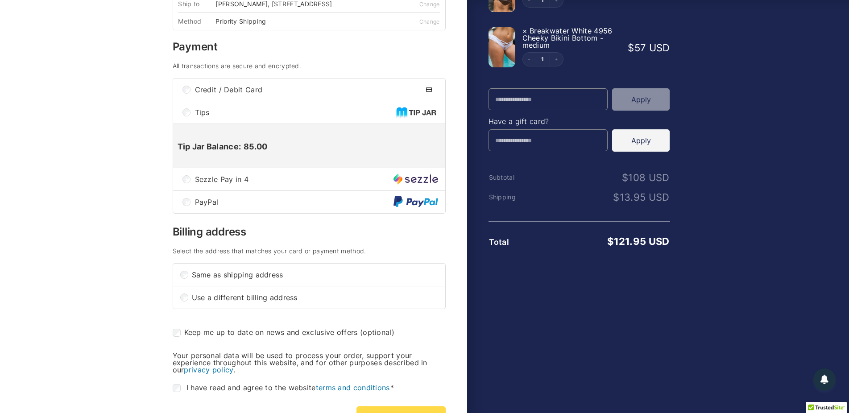
click at [184, 203] on div "PayPal" at bounding box center [309, 202] width 272 height 22
click at [374, 152] on p "Tip Jar Balance: 85.00" at bounding box center [308, 147] width 263 height 10
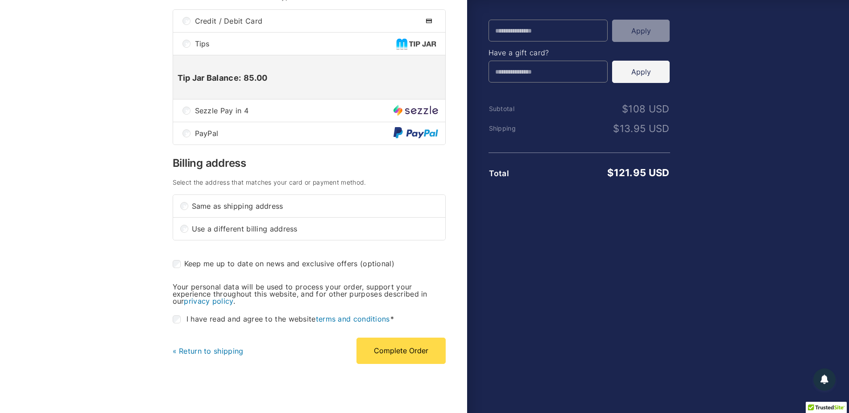
scroll to position [254, 0]
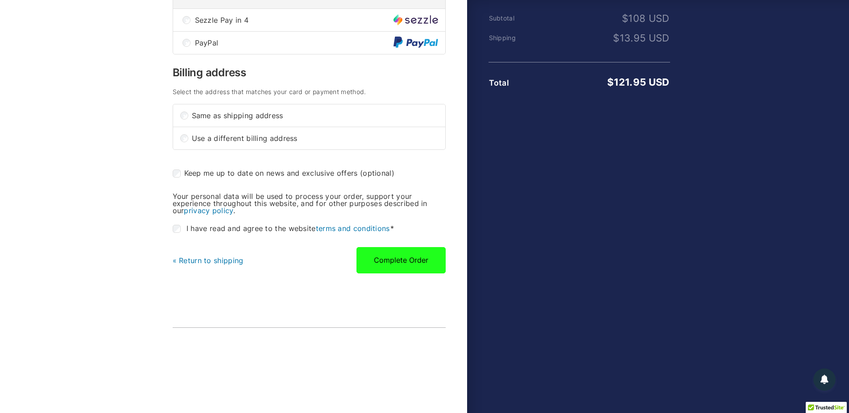
click at [400, 264] on button "Complete Order" at bounding box center [400, 260] width 89 height 26
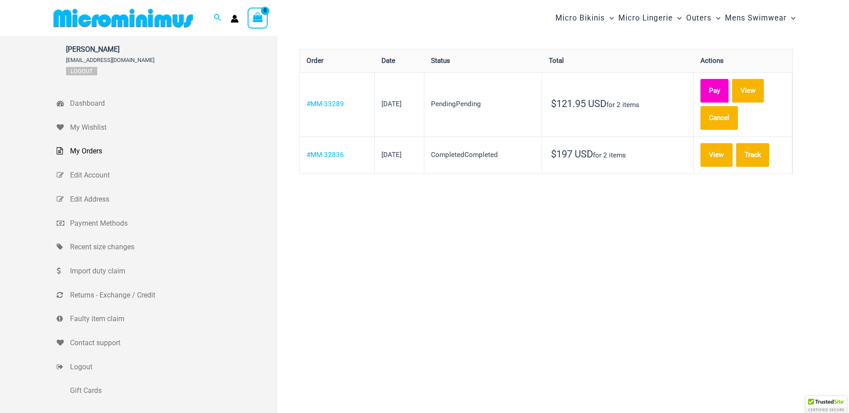
click at [724, 91] on link "Pay" at bounding box center [714, 91] width 28 height 24
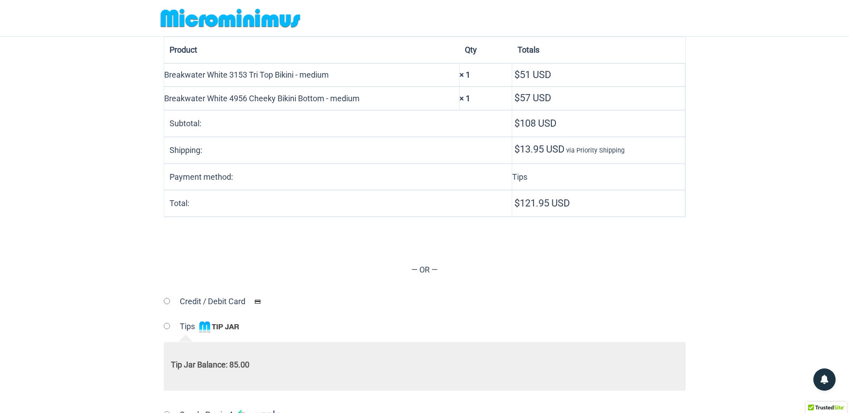
click at [210, 19] on img at bounding box center [230, 18] width 147 height 20
